Goal: Task Accomplishment & Management: Use online tool/utility

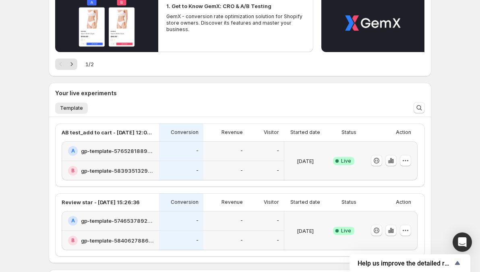
scroll to position [161, 0]
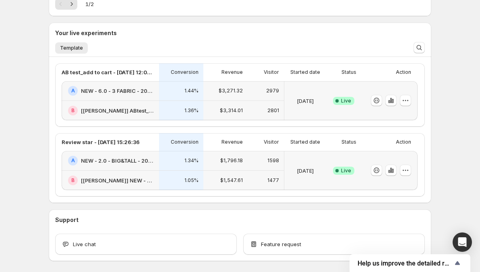
click at [474, 96] on div "Welcome to GemX , Operation EO Info Content Testing GemX: CRO & A/B Test optimi…" at bounding box center [240, 71] width 480 height 465
click at [365, 79] on div "Action" at bounding box center [389, 72] width 56 height 18
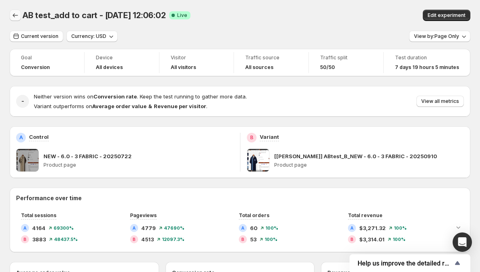
click at [15, 14] on icon "Back" at bounding box center [15, 15] width 8 height 8
